Goal: Task Accomplishment & Management: Manage account settings

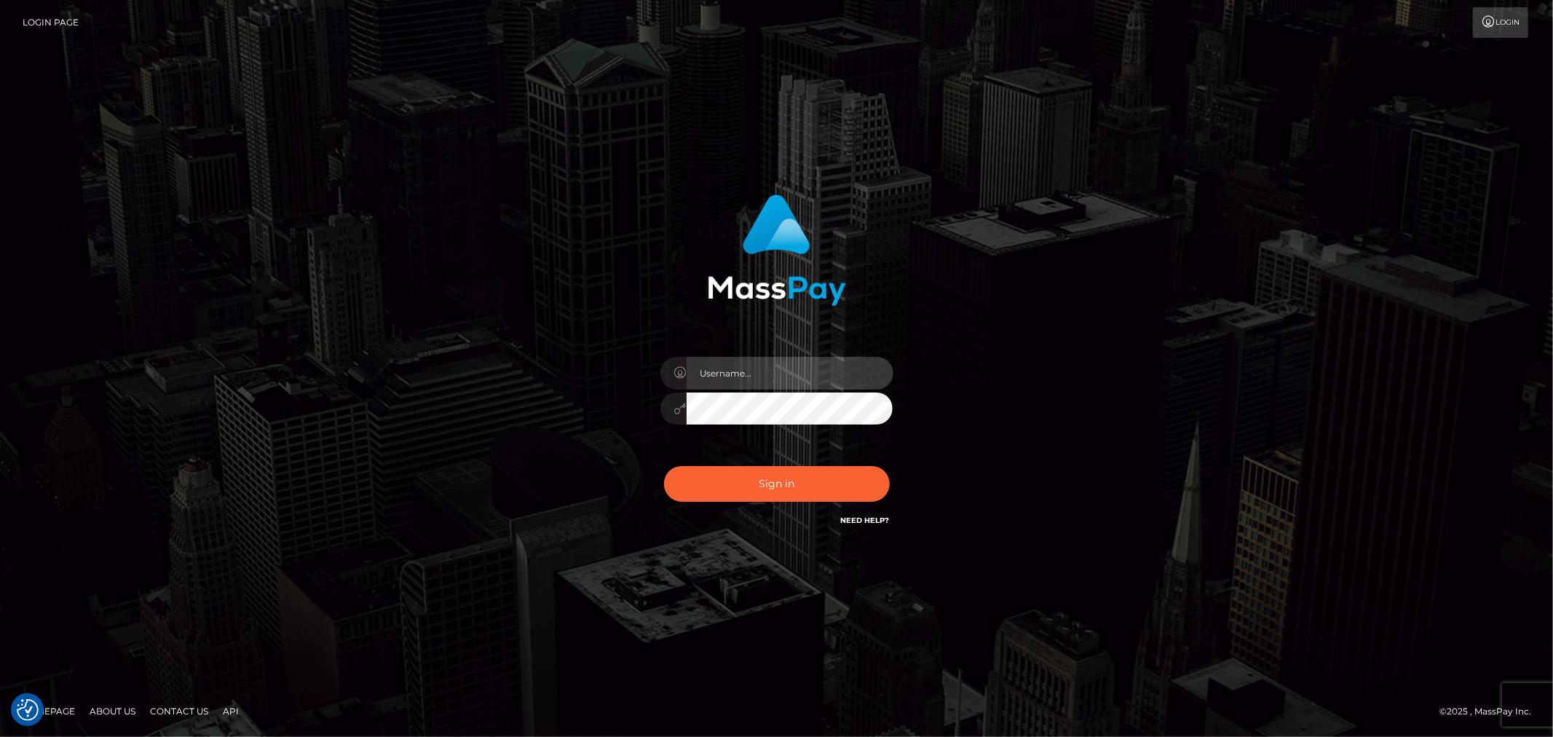
click at [746, 358] on input "text" at bounding box center [789, 373] width 207 height 33
click at [763, 368] on input "text" at bounding box center [789, 373] width 207 height 33
click at [776, 371] on input "text" at bounding box center [789, 373] width 207 height 33
type input "Ivan.B2"
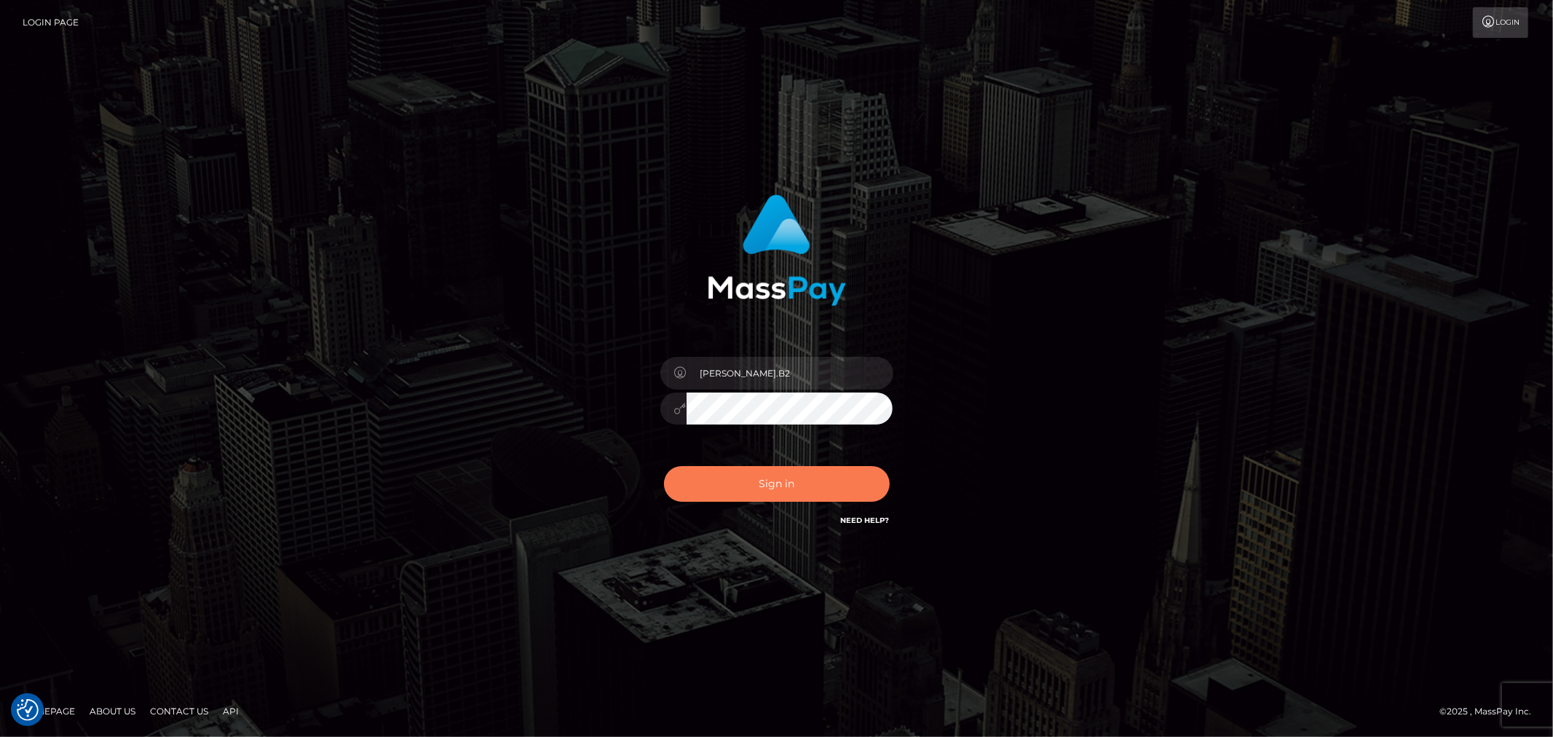
click at [787, 490] on button "Sign in" at bounding box center [777, 484] width 226 height 36
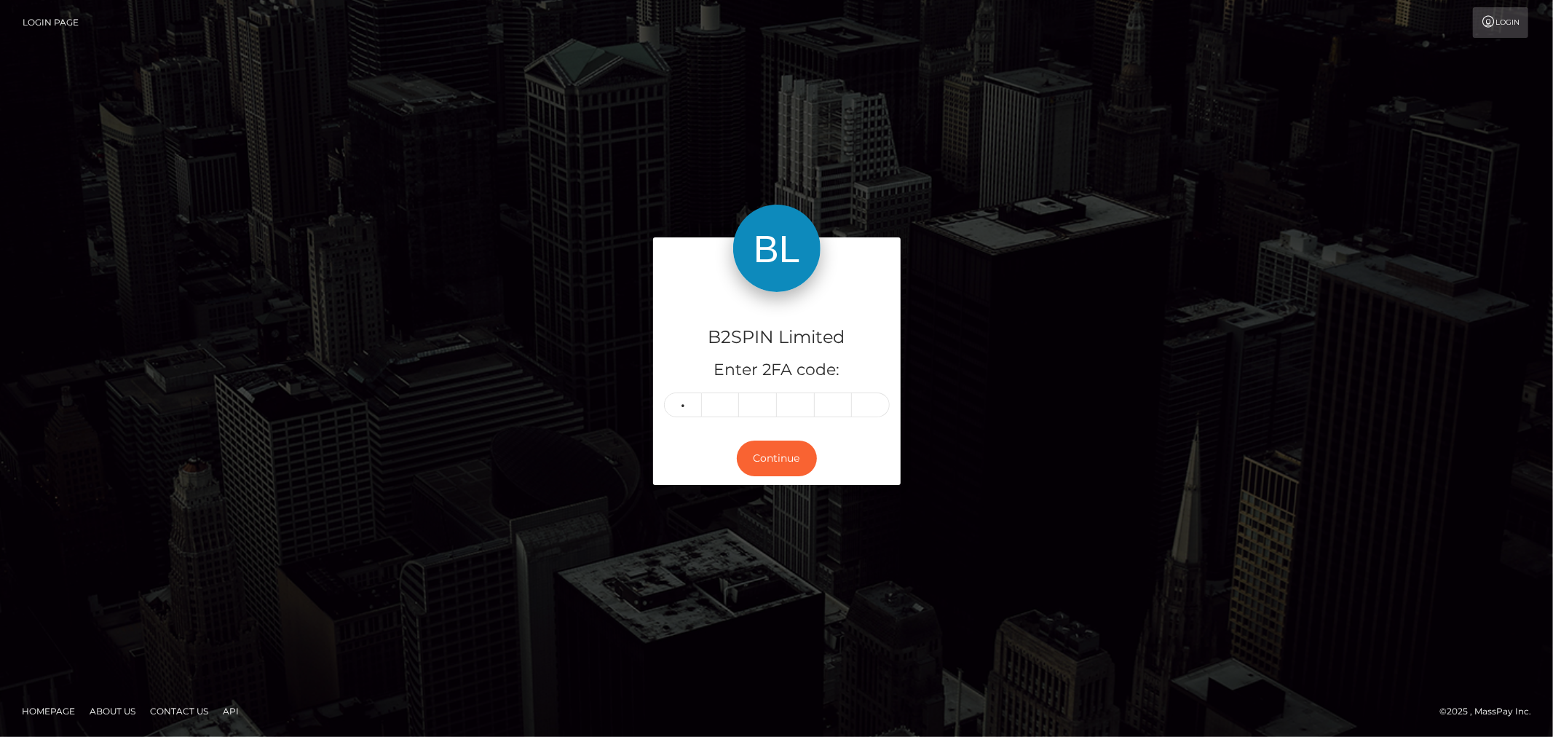
type input "3"
type input "5"
type input "0"
type input "2"
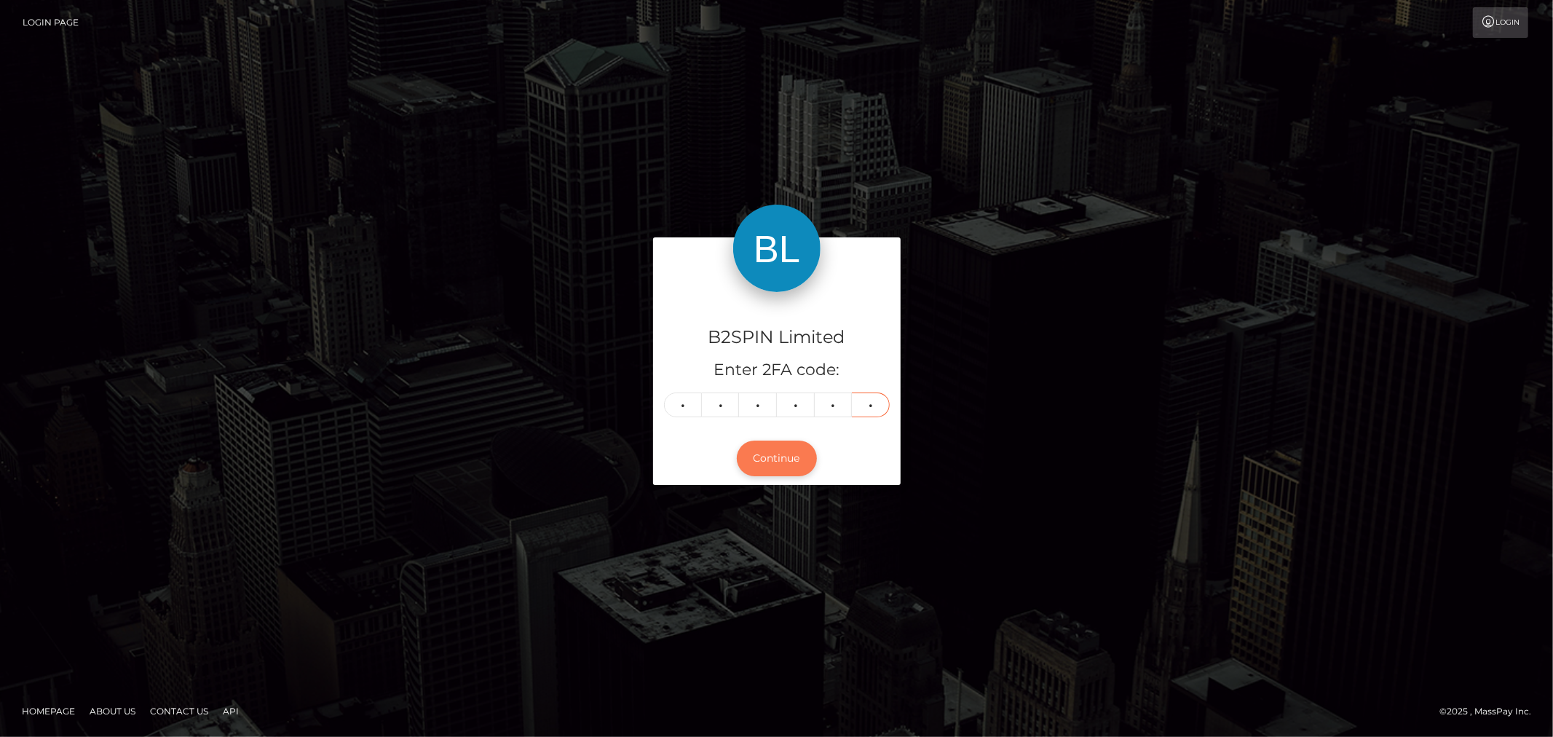
type input "7"
click at [801, 454] on button "Continue" at bounding box center [777, 458] width 80 height 36
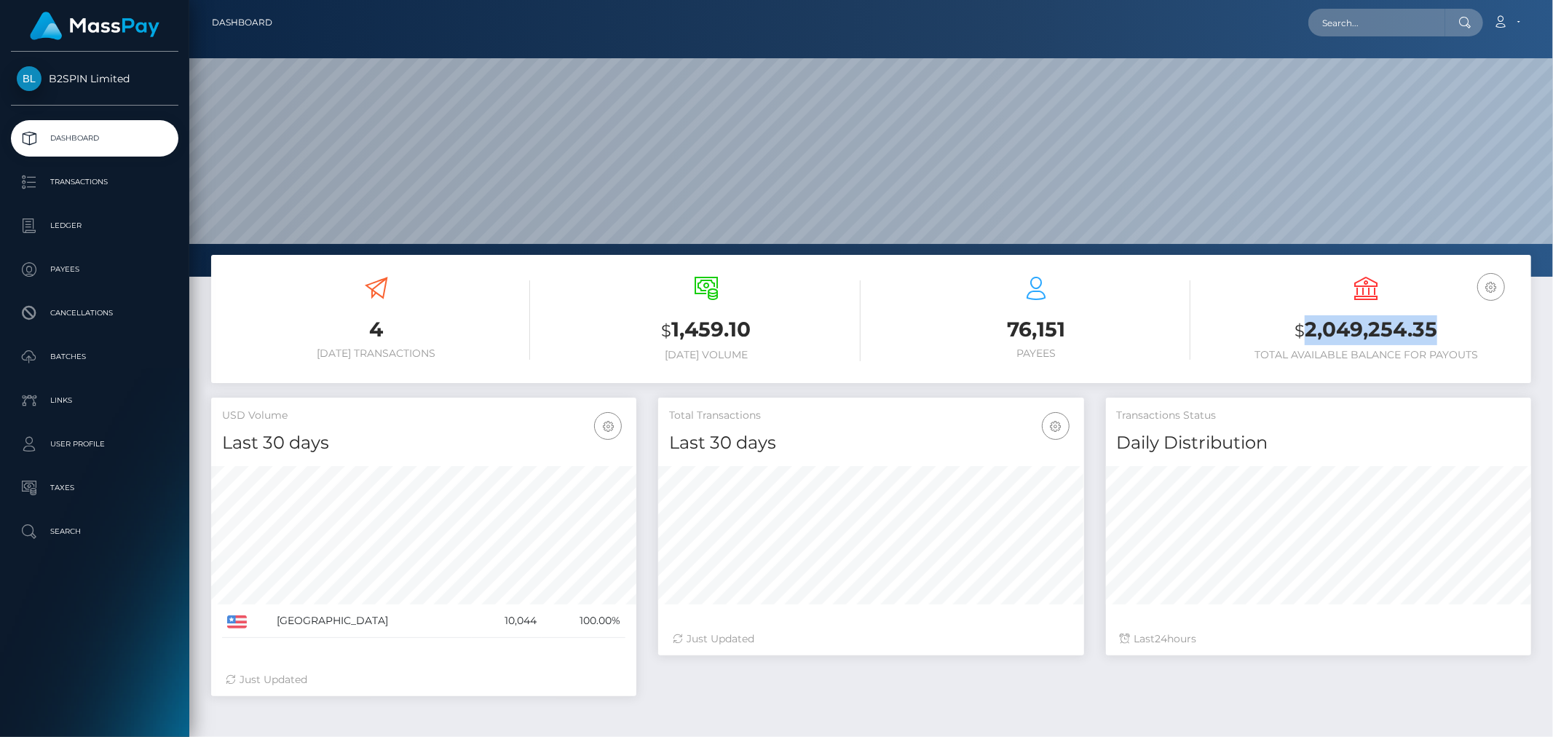
scroll to position [258, 425]
click at [102, 217] on p "Ledger" at bounding box center [95, 226] width 156 height 22
